Goal: Task Accomplishment & Management: Complete application form

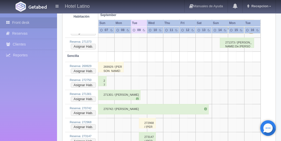
scroll to position [1124, 0]
click at [21, 32] on link "Reservas" at bounding box center [28, 33] width 57 height 11
click at [22, 22] on link "Front desk" at bounding box center [28, 22] width 57 height 11
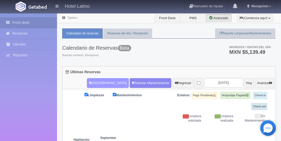
click at [97, 82] on button "[GEOGRAPHIC_DATA]" at bounding box center [108, 83] width 42 height 10
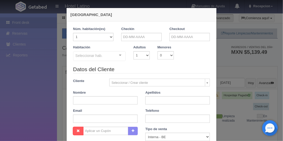
checkbox input "false"
click at [136, 36] on input "text" at bounding box center [141, 37] width 40 height 8
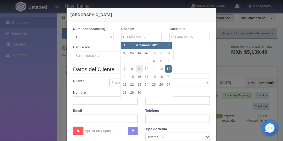
click at [169, 69] on link "13" at bounding box center [168, 69] width 7 height 8
type input "[DATE]"
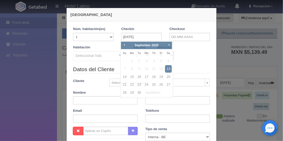
checkbox input "false"
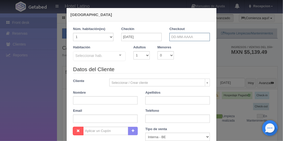
click at [178, 39] on input "text" at bounding box center [189, 37] width 40 height 8
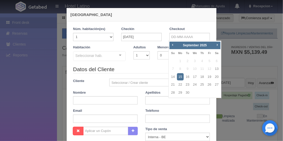
click at [180, 75] on link "15" at bounding box center [180, 77] width 7 height 8
type input "[DATE]"
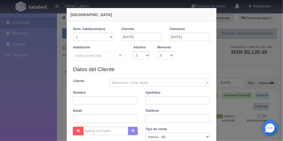
click at [118, 54] on div at bounding box center [120, 55] width 10 height 8
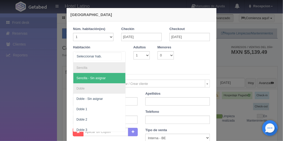
click at [100, 76] on span "Sencilla - Sin asignar" at bounding box center [90, 78] width 29 height 4
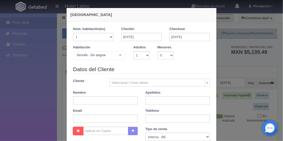
checkbox input "false"
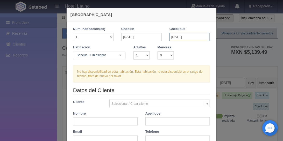
click at [184, 40] on input "[DATE]" at bounding box center [189, 37] width 40 height 8
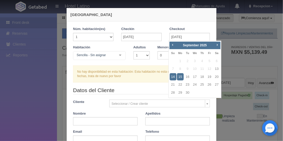
click at [174, 76] on link "14" at bounding box center [173, 77] width 7 height 8
type input "[DATE]"
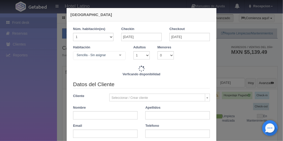
checkbox input "false"
